Goal: Find specific page/section: Find specific page/section

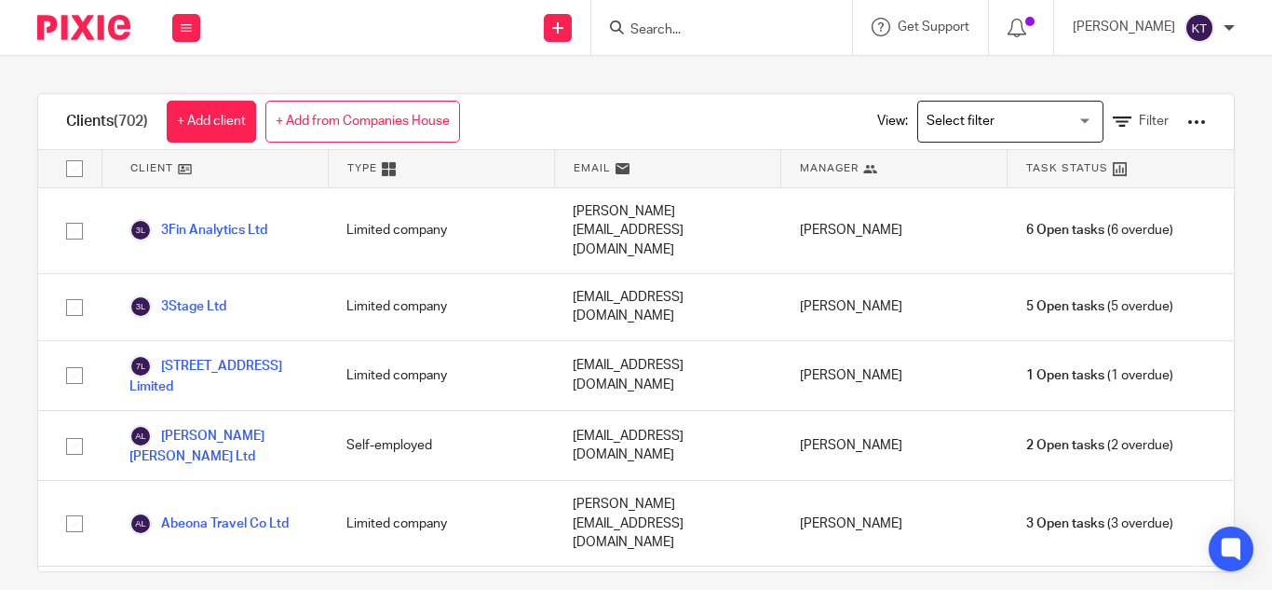
click at [671, 37] on input "Search" at bounding box center [713, 30] width 168 height 17
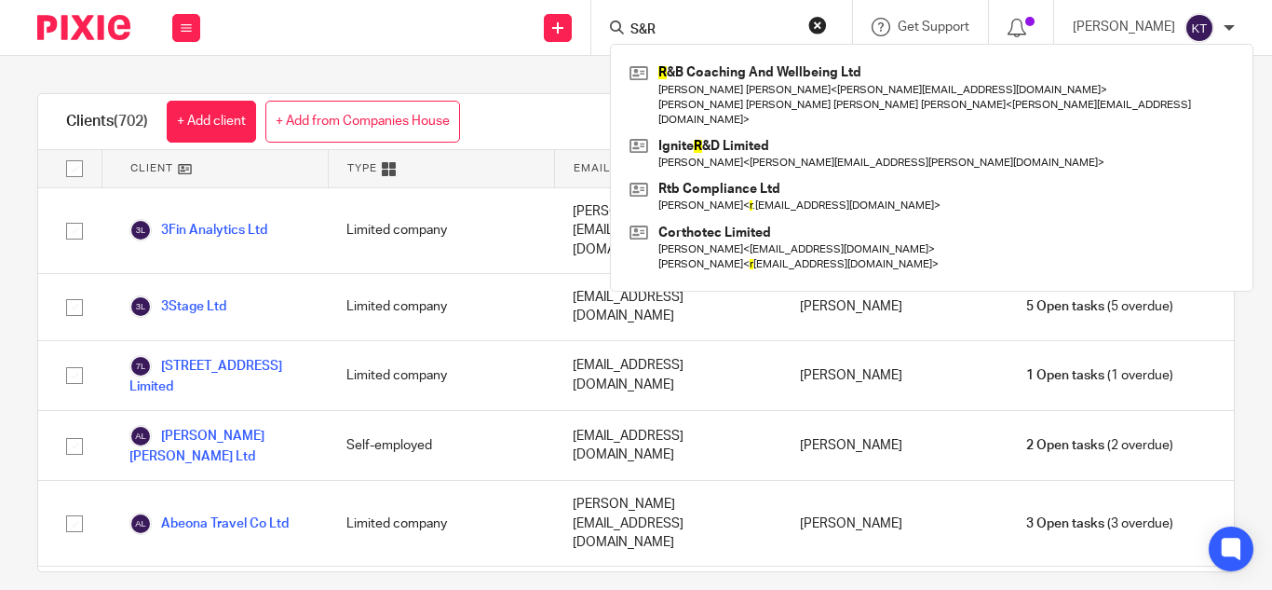
click button "submit" at bounding box center [0, 0] width 0 height 0
click at [681, 37] on input "S&R" at bounding box center [713, 30] width 168 height 17
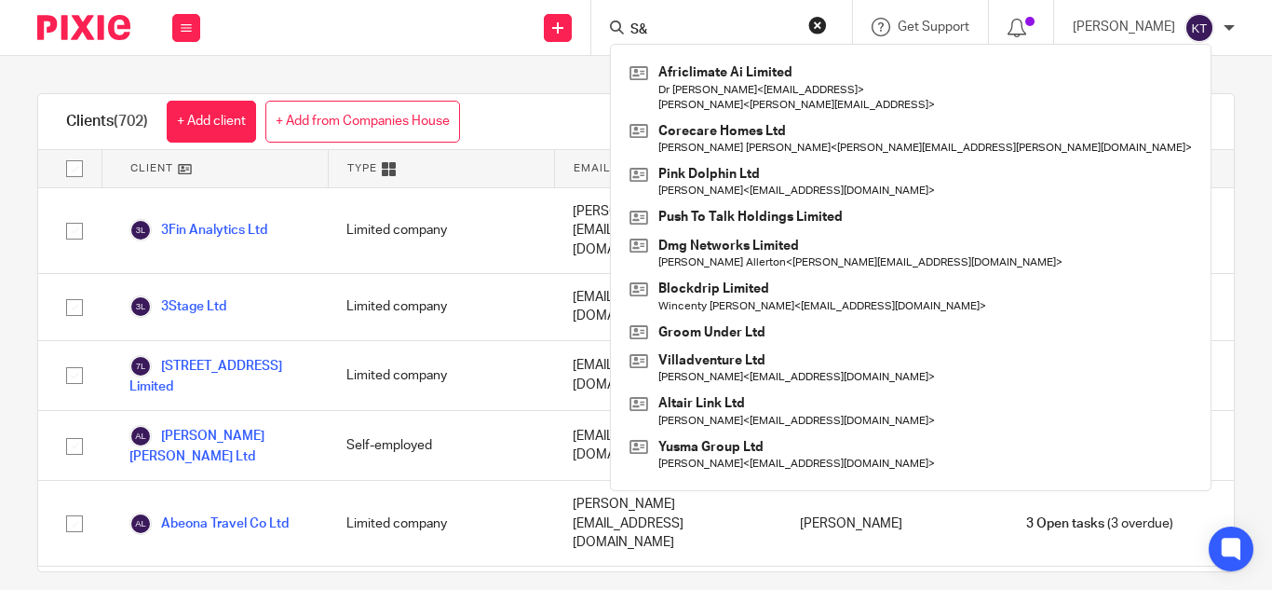
type input "S"
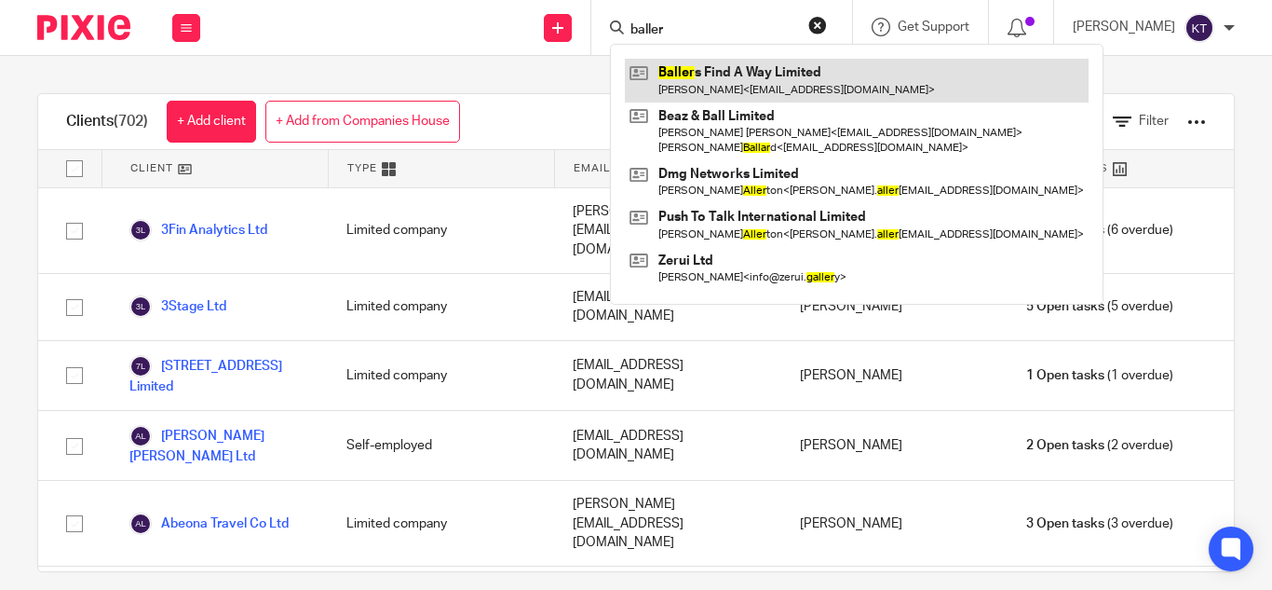
type input "baller"
click at [710, 70] on link at bounding box center [857, 80] width 464 height 43
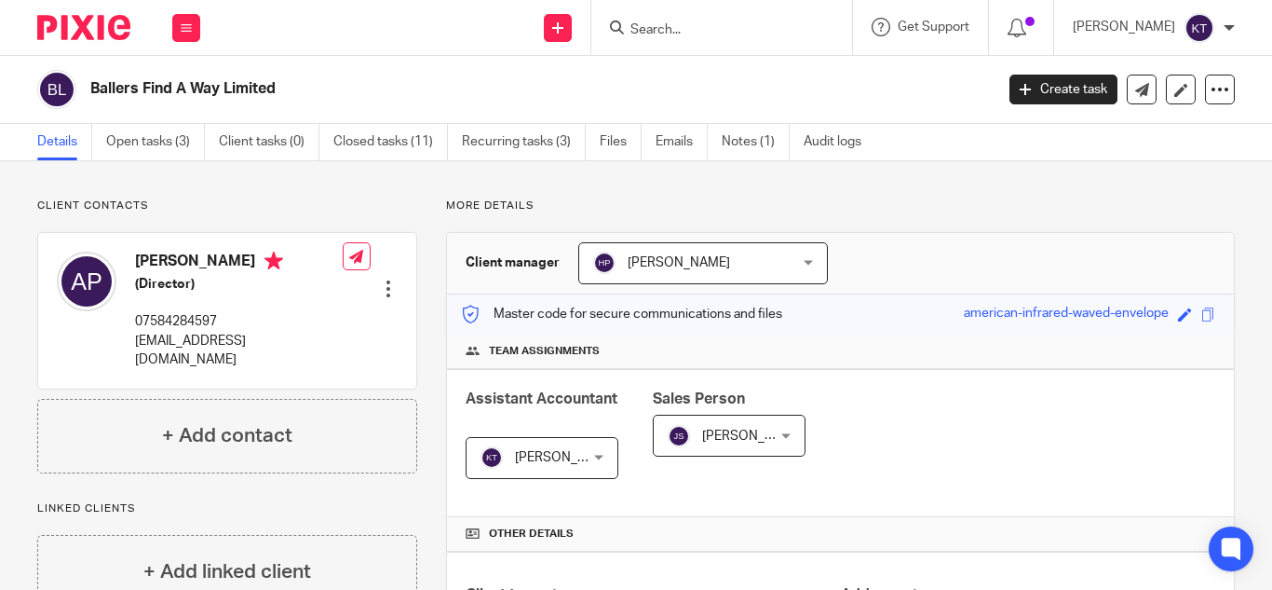
scroll to position [615, 0]
